Goal: Find specific page/section: Find specific page/section

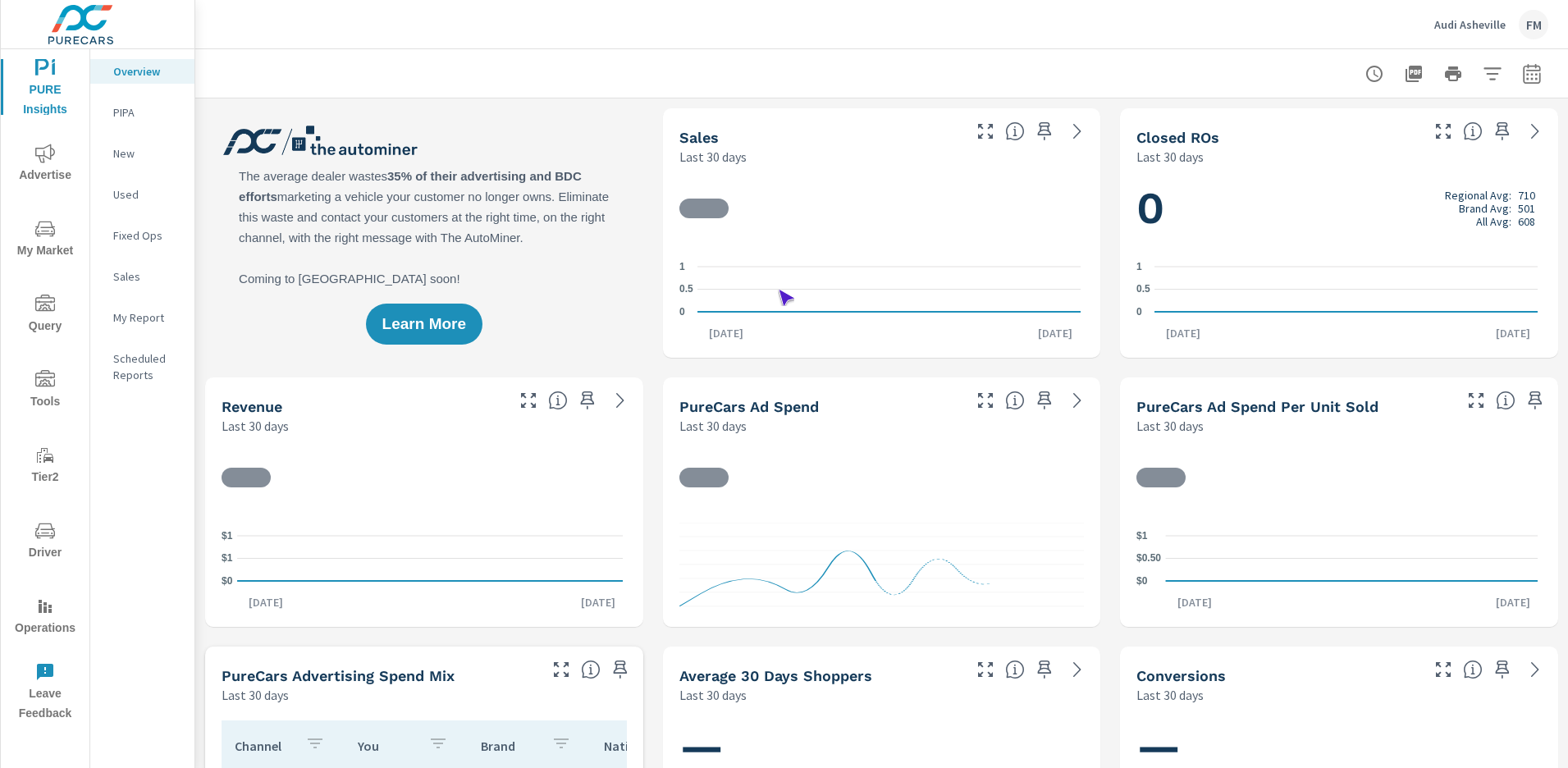
scroll to position [1, 0]
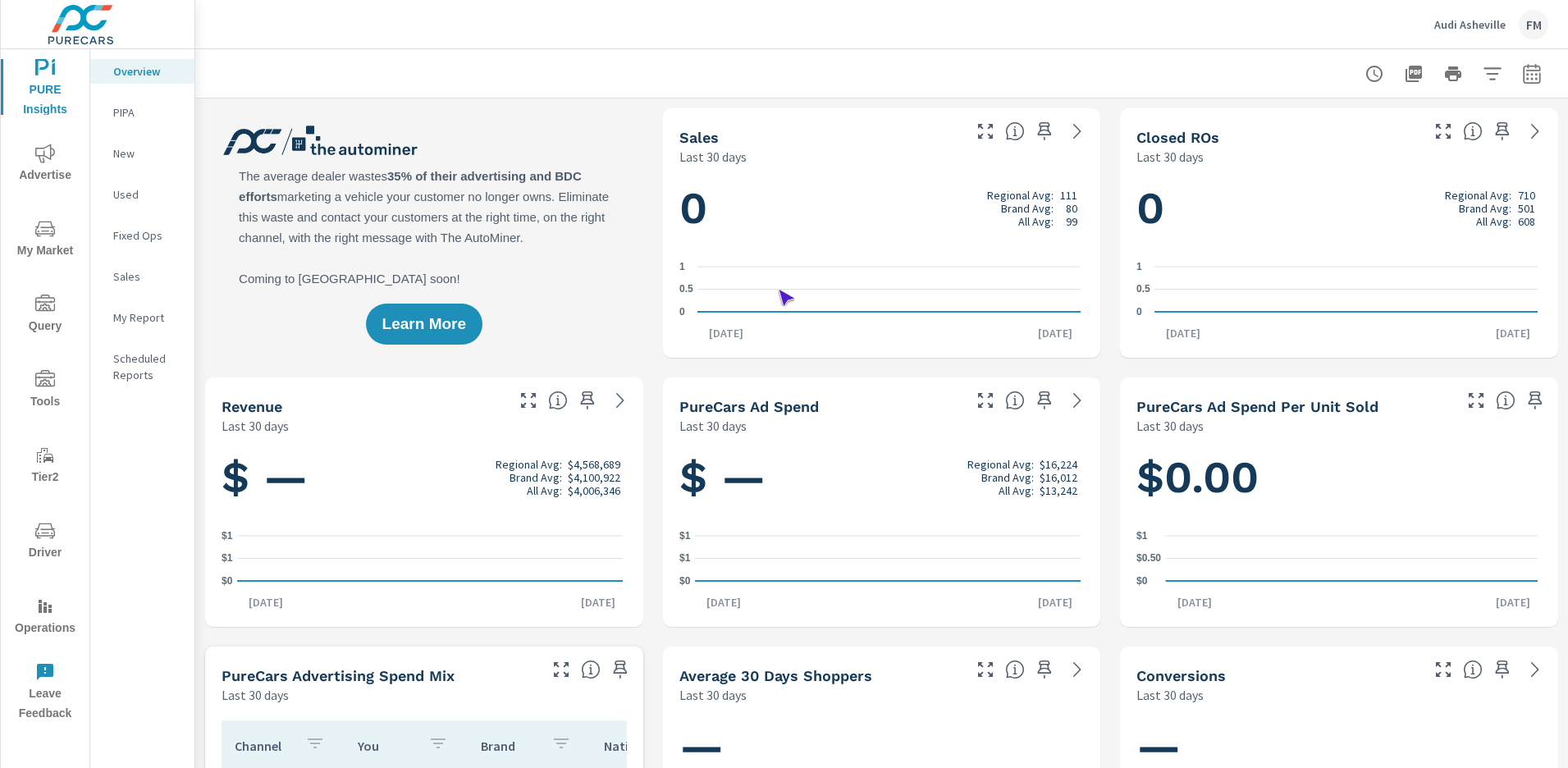
click at [46, 542] on span "Driver" at bounding box center [45, 542] width 79 height 42
